Goal: Task Accomplishment & Management: Use online tool/utility

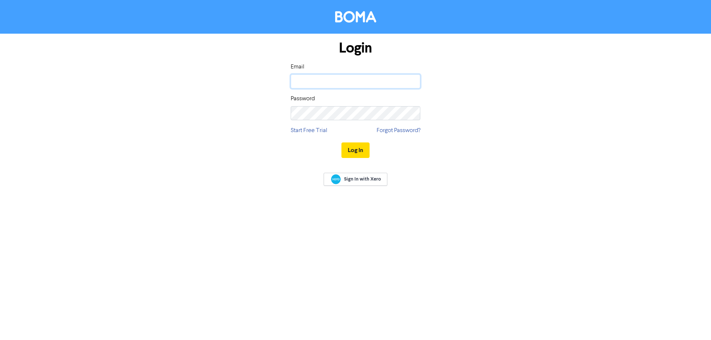
click at [306, 82] on input "email" at bounding box center [356, 81] width 130 height 14
type input "[PERSON_NAME][EMAIL_ADDRESS][DOMAIN_NAME]"
click at [353, 152] on button "Log In" at bounding box center [355, 151] width 28 height 16
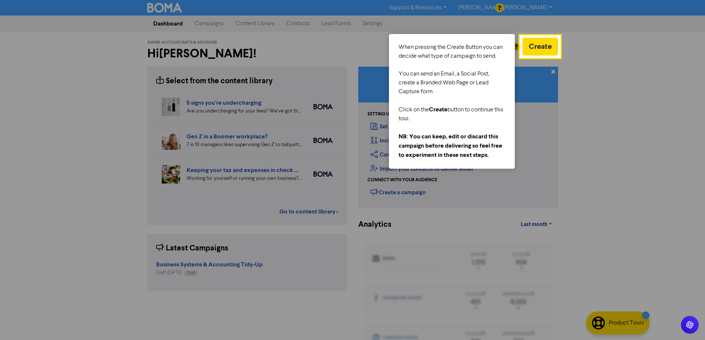
click at [605, 66] on div at bounding box center [633, 189] width 146 height 378
click at [458, 130] on div at bounding box center [452, 127] width 107 height 9
click at [587, 64] on div at bounding box center [633, 189] width 146 height 378
click at [534, 47] on button "Create" at bounding box center [541, 47] width 36 height 18
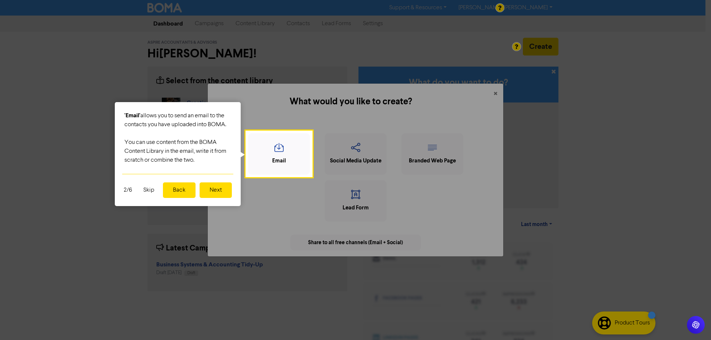
click at [148, 191] on button "Skip" at bounding box center [149, 191] width 20 height 16
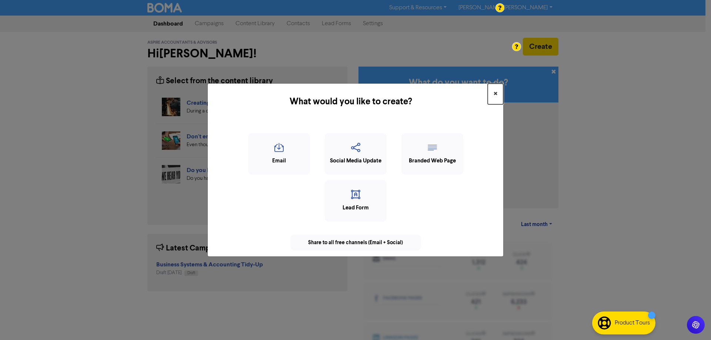
click at [494, 94] on span "×" at bounding box center [496, 93] width 4 height 11
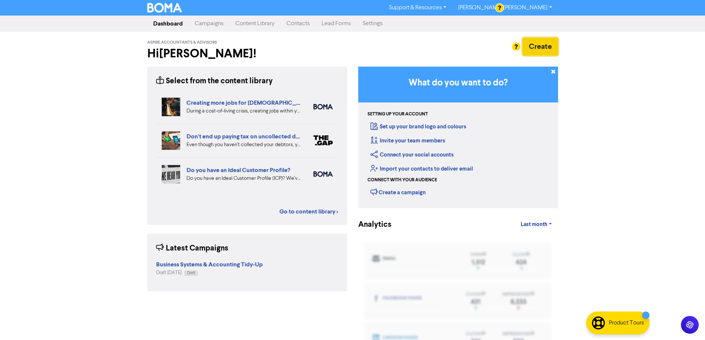
click at [534, 52] on button "Create" at bounding box center [541, 47] width 36 height 18
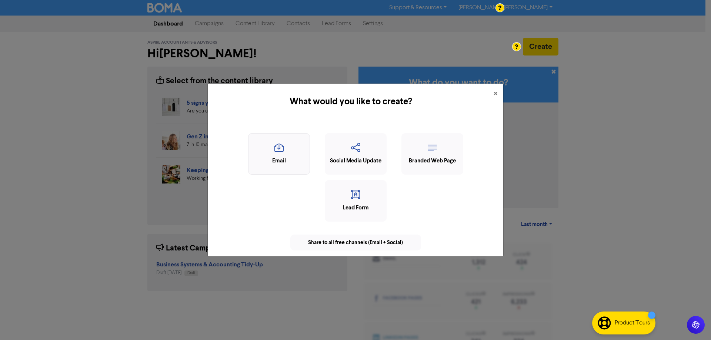
click at [272, 157] on div "Email" at bounding box center [279, 161] width 54 height 9
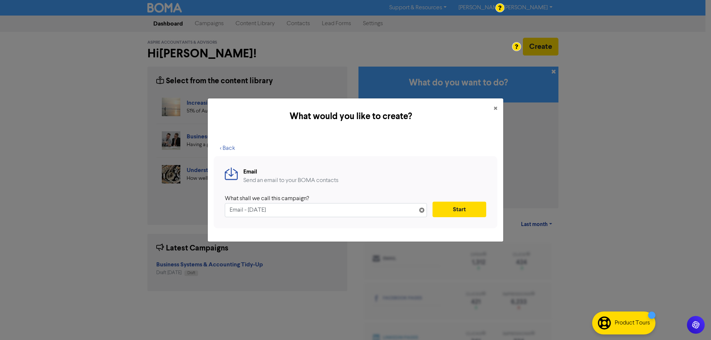
drag, startPoint x: 293, startPoint y: 211, endPoint x: 168, endPoint y: 209, distance: 124.4
click at [168, 209] on div "What would you like to create? × < Back Email Send an email to your BOMA contac…" at bounding box center [355, 170] width 711 height 340
type input "September Tax Newsletter"
click at [467, 211] on button "Start" at bounding box center [459, 210] width 54 height 16
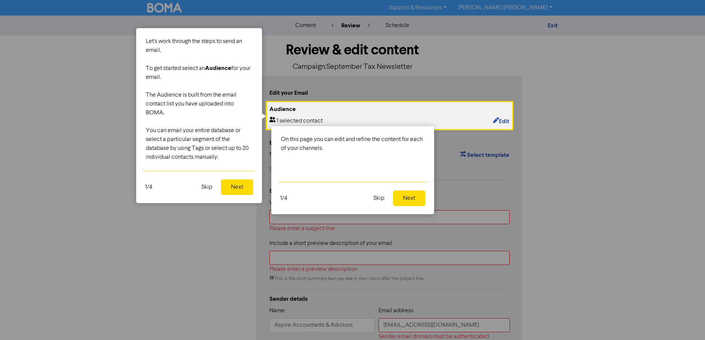
click at [205, 187] on button "Skip" at bounding box center [207, 188] width 20 height 16
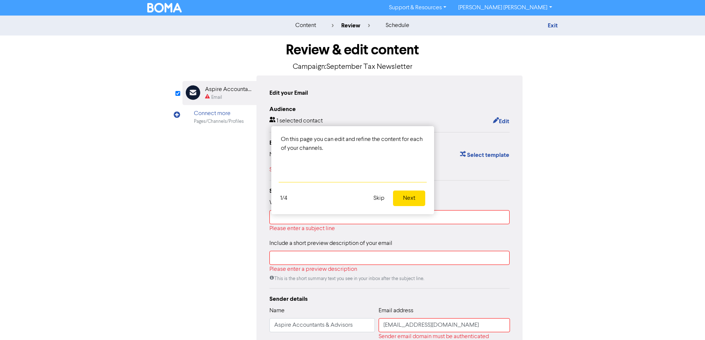
click at [379, 200] on button "Skip" at bounding box center [379, 199] width 20 height 16
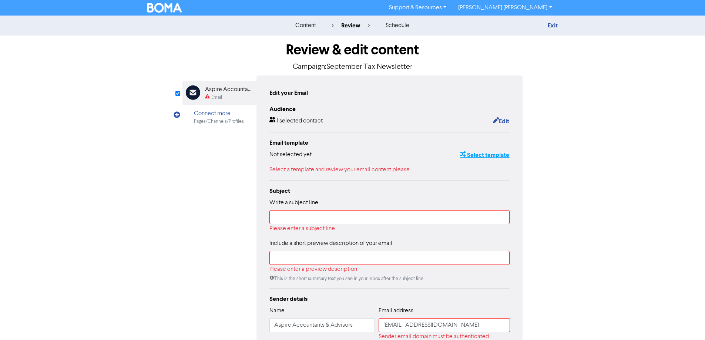
click at [487, 156] on button "Select template" at bounding box center [485, 155] width 50 height 10
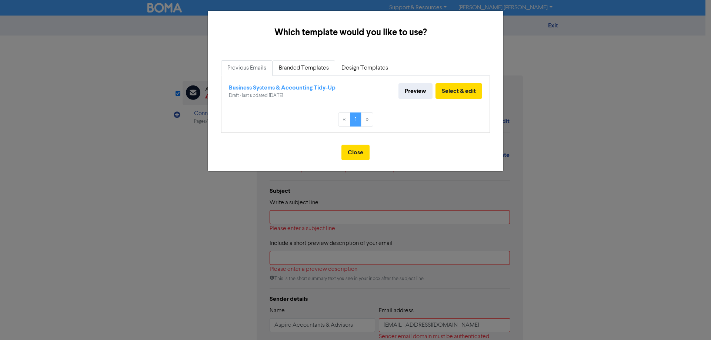
click at [314, 68] on link "Branded Templates" at bounding box center [304, 68] width 63 height 16
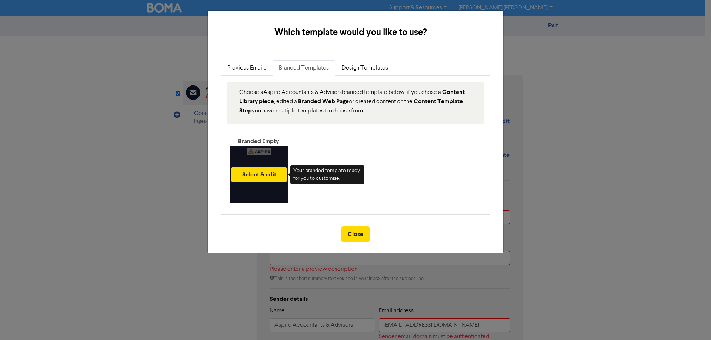
click at [263, 183] on div "Select & edit" at bounding box center [259, 174] width 59 height 57
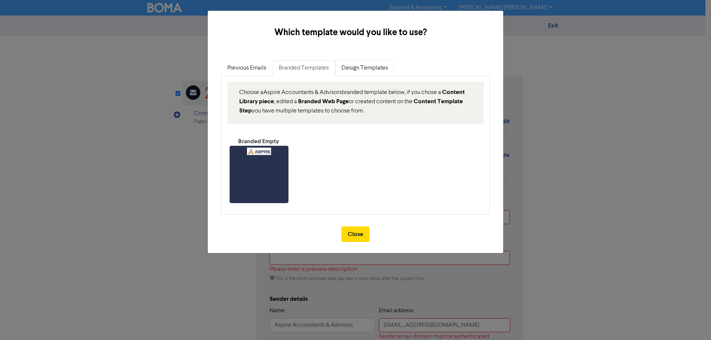
click at [354, 70] on link "Design Templates" at bounding box center [364, 68] width 59 height 16
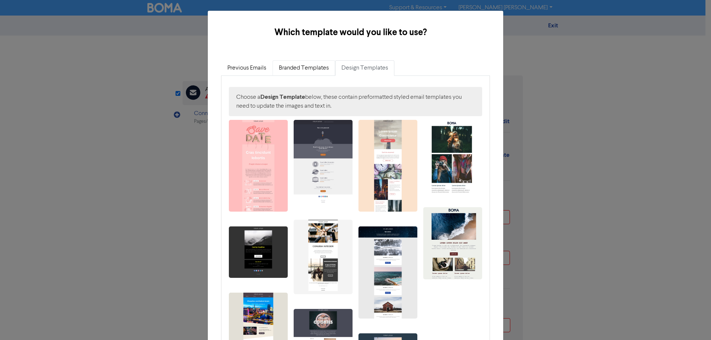
click at [307, 69] on link "Branded Templates" at bounding box center [304, 68] width 63 height 16
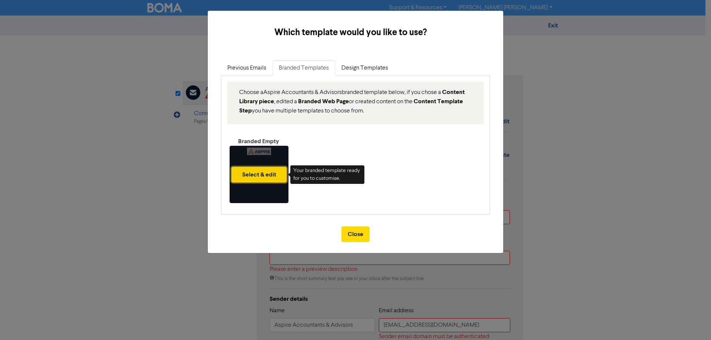
click at [270, 173] on button "Select & edit" at bounding box center [258, 175] width 55 height 16
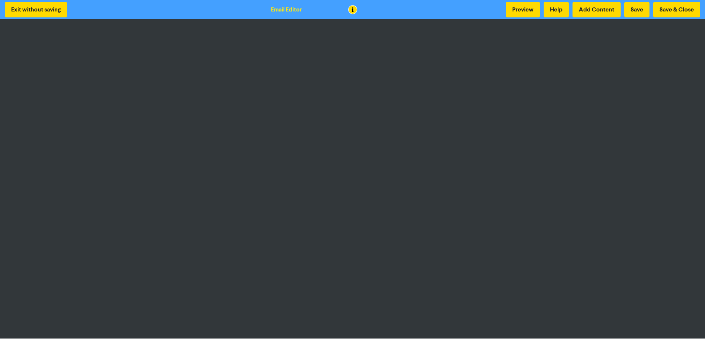
scroll to position [1, 0]
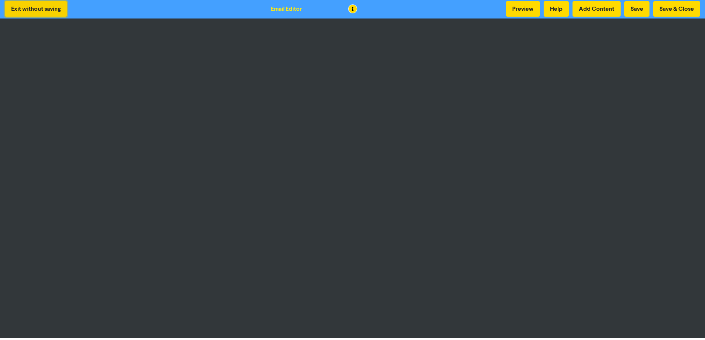
click at [44, 7] on button "Exit without saving" at bounding box center [36, 9] width 62 height 16
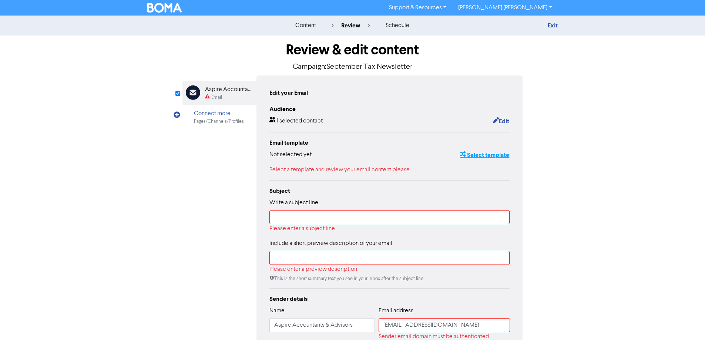
click at [476, 155] on button "Select template" at bounding box center [485, 155] width 50 height 10
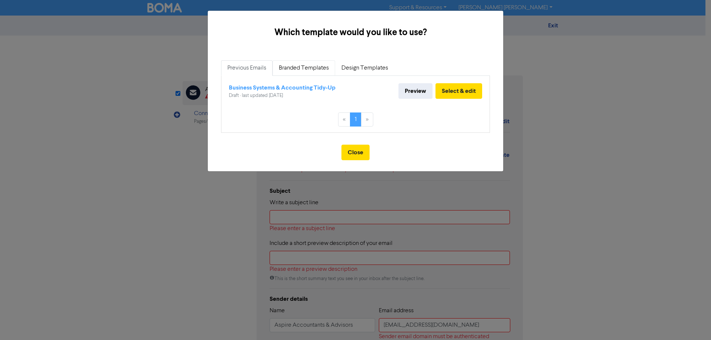
click at [317, 69] on link "Branded Templates" at bounding box center [304, 68] width 63 height 16
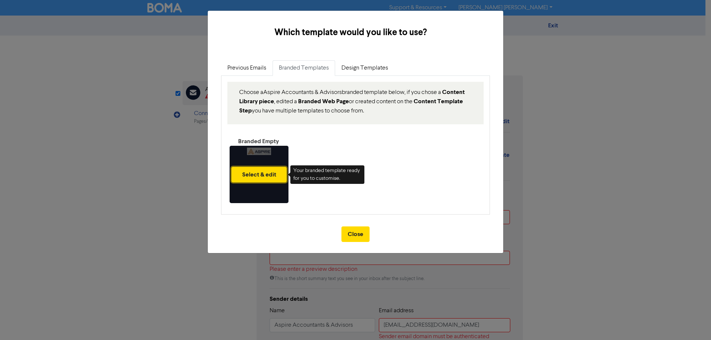
click at [252, 181] on button "Select & edit" at bounding box center [258, 175] width 55 height 16
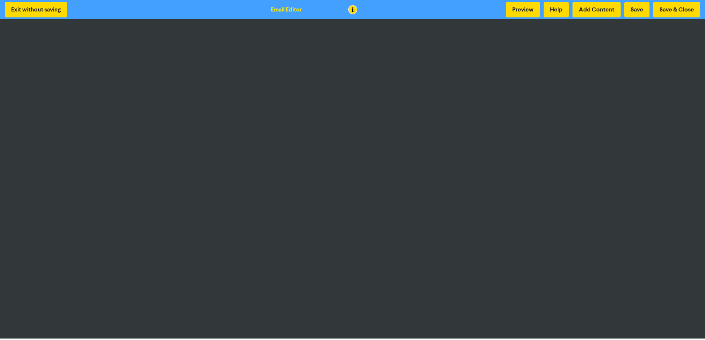
scroll to position [1, 0]
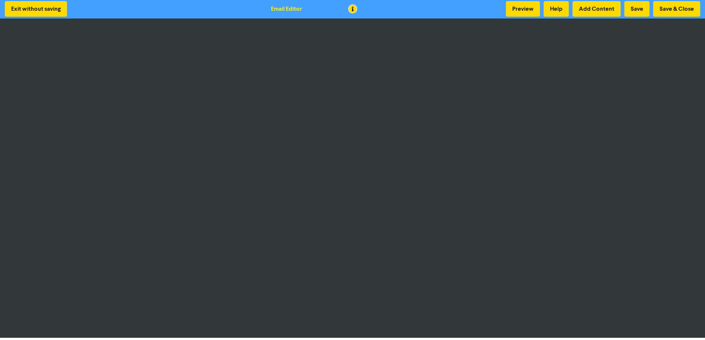
click at [91, 10] on div "Exit without saving Email Editor Preview Help Add Content Save Save & Close" at bounding box center [352, 8] width 705 height 19
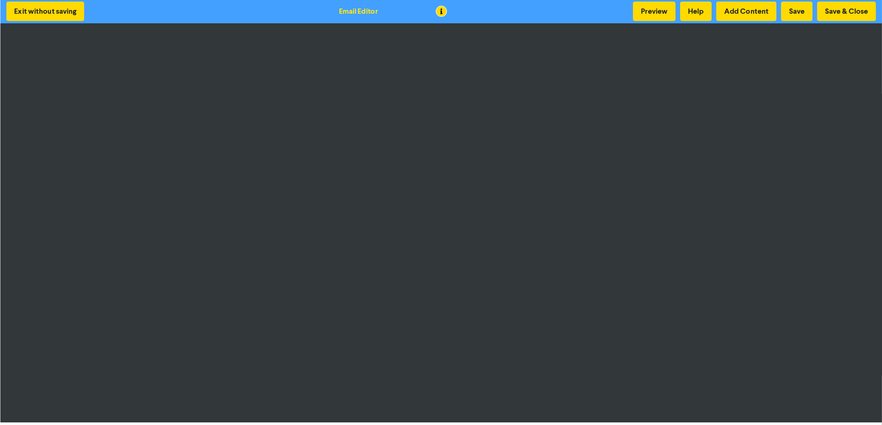
scroll to position [0, 0]
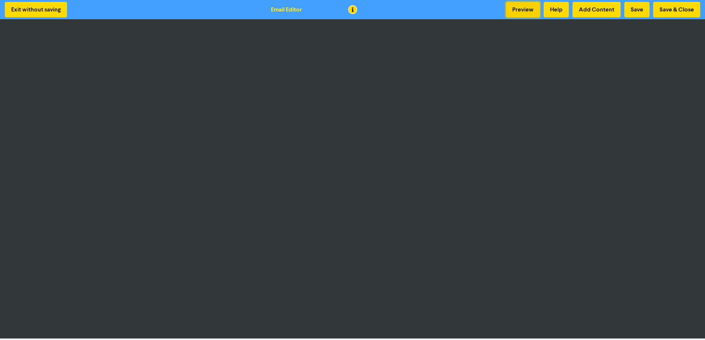
click at [521, 8] on button "Preview" at bounding box center [523, 10] width 34 height 16
click at [515, 11] on button "Preview" at bounding box center [523, 10] width 34 height 16
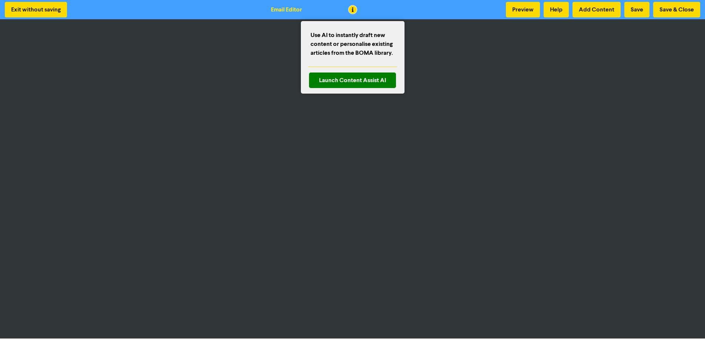
click at [342, 32] on span "Use AI to instantly draft new content or personalise existing articles from the…" at bounding box center [353, 44] width 84 height 27
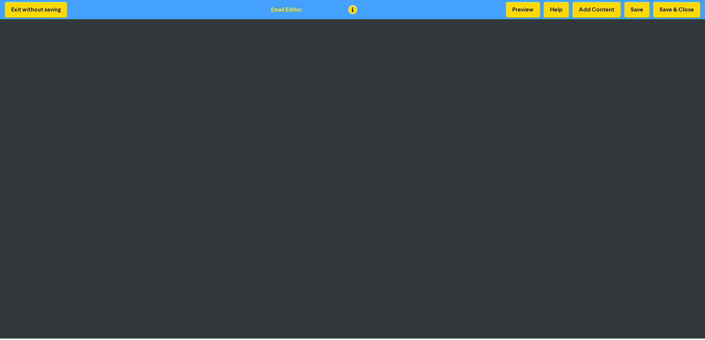
click at [519, 99] on div at bounding box center [352, 170] width 705 height 340
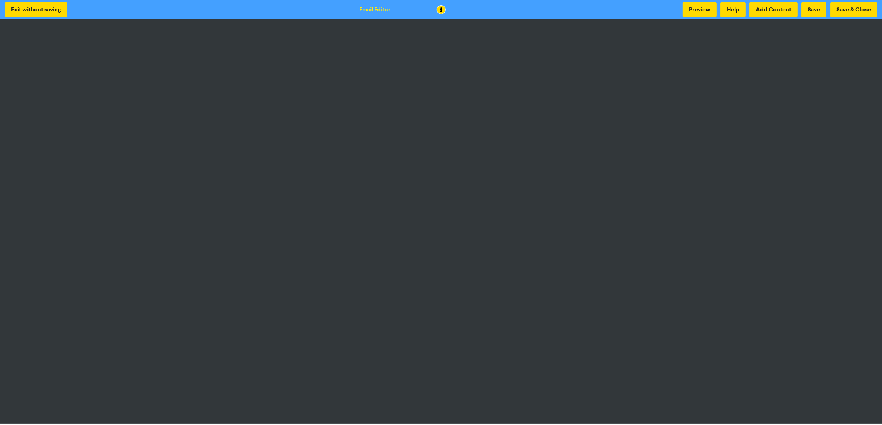
click at [495, 6] on div "Exit without saving Email Editor Preview Help Add Content Save Save & Close" at bounding box center [441, 9] width 882 height 19
click at [699, 11] on button "Preview" at bounding box center [699, 10] width 34 height 16
